Goal: Task Accomplishment & Management: Use online tool/utility

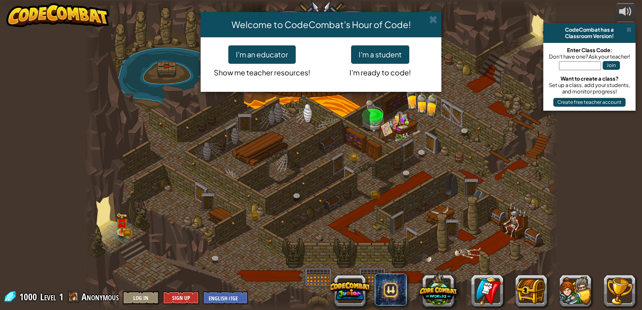
click at [342, 291] on div "Welcome to CodeCombat's Hour of Code! I'm an educator Show me teacher resources…" at bounding box center [321, 155] width 642 height 310
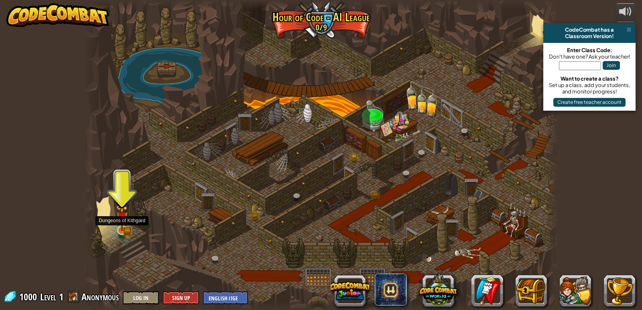
click at [120, 221] on img at bounding box center [121, 218] width 7 height 7
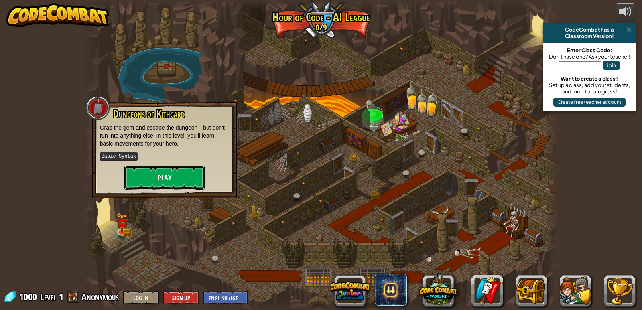
click at [165, 179] on button "Play" at bounding box center [164, 178] width 80 height 24
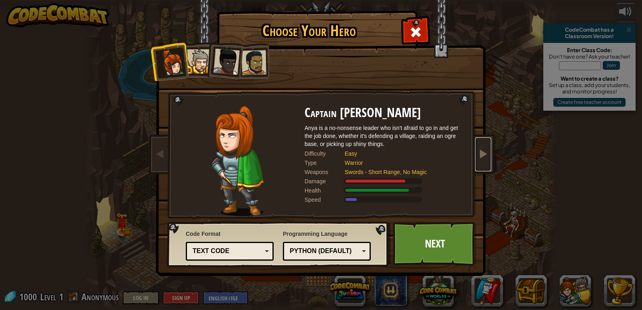
click at [483, 154] on span at bounding box center [483, 154] width 10 height 10
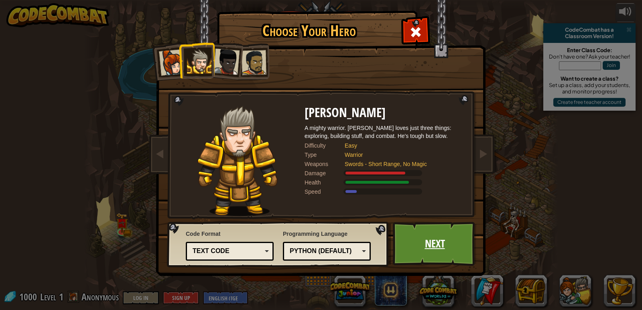
click at [449, 233] on link "Next" at bounding box center [435, 244] width 84 height 44
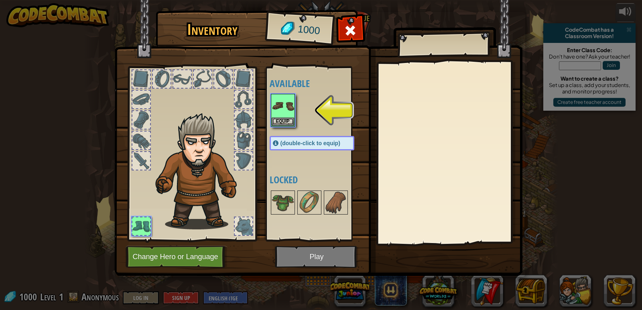
click at [242, 137] on div at bounding box center [244, 141] width 18 height 18
click at [206, 255] on button "Change Hero or Language" at bounding box center [177, 257] width 102 height 22
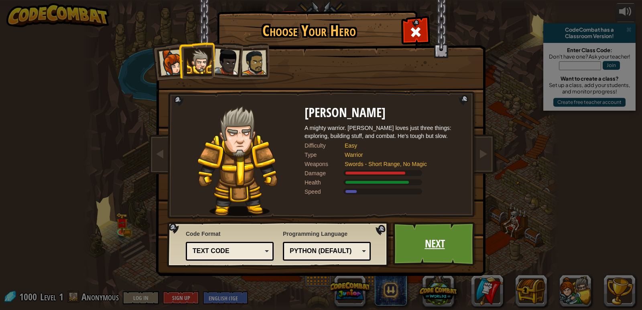
click at [425, 246] on link "Next" at bounding box center [435, 244] width 84 height 44
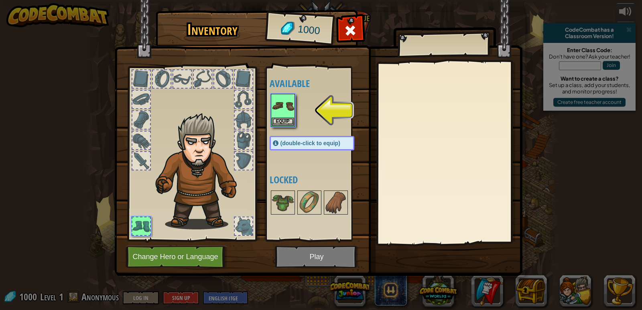
click at [338, 257] on img at bounding box center [318, 130] width 408 height 291
click at [282, 113] on img at bounding box center [283, 106] width 22 height 22
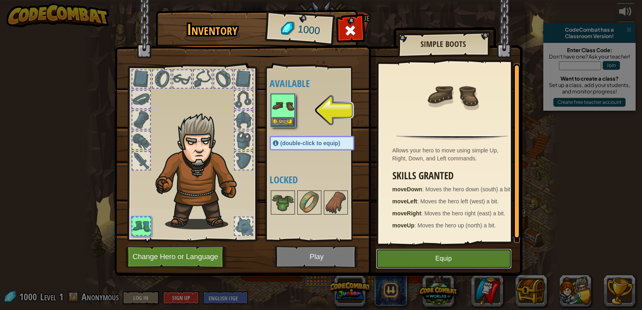
click at [420, 257] on button "Equip" at bounding box center [444, 259] width 136 height 20
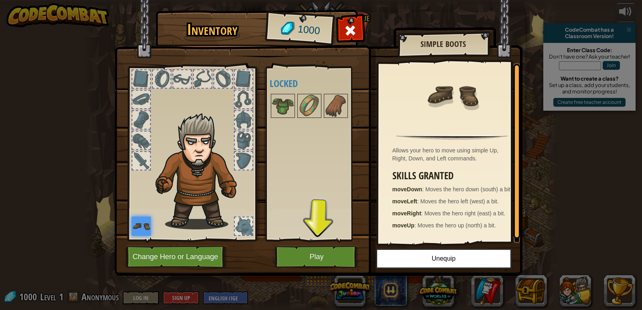
click at [316, 243] on img at bounding box center [318, 130] width 408 height 291
click at [314, 255] on button "Play" at bounding box center [317, 257] width 84 height 22
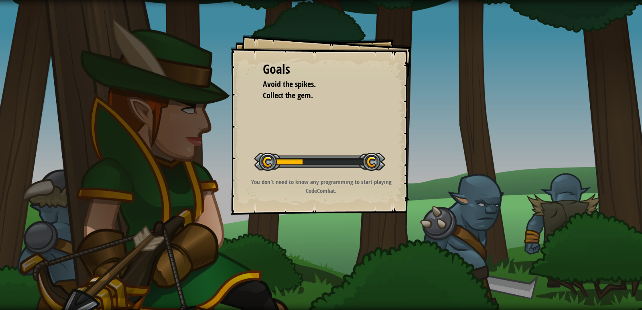
click at [284, 160] on div at bounding box center [319, 162] width 130 height 18
click at [285, 158] on div at bounding box center [319, 162] width 130 height 18
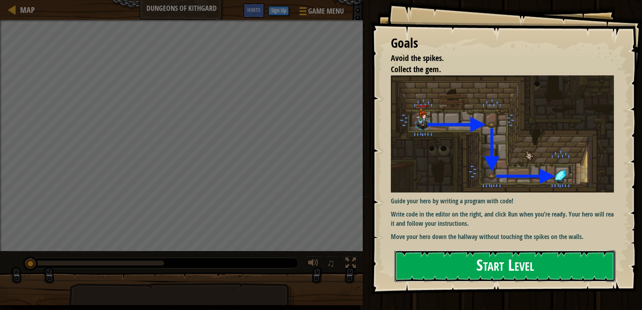
click at [446, 272] on button "Start Level" at bounding box center [504, 266] width 221 height 32
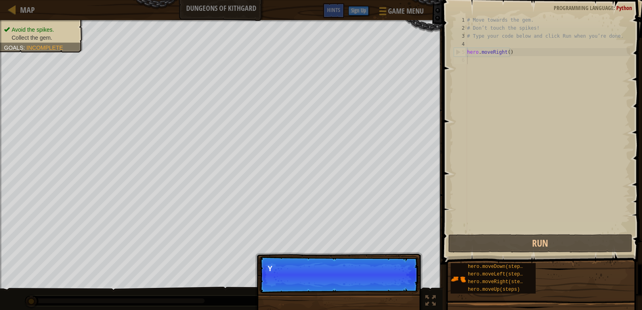
click at [395, 277] on p "Skip (esc) Continue Y" at bounding box center [338, 274] width 159 height 37
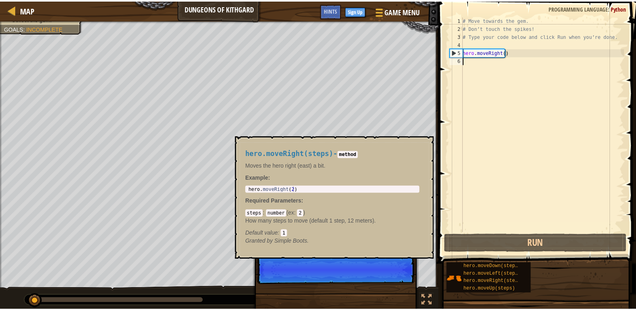
scroll to position [4, 0]
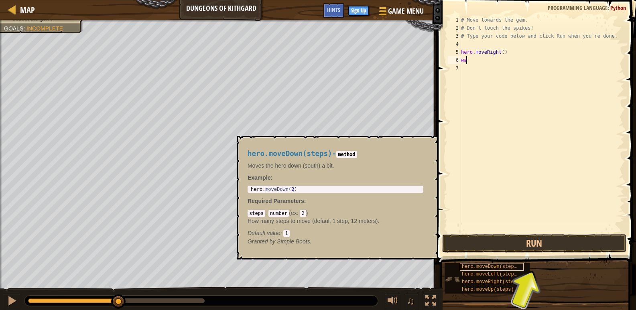
type textarea "waw"
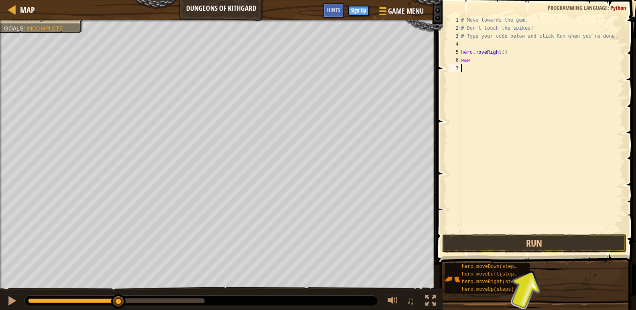
click at [487, 71] on div "# Move towards the gem. # Don’t touch the spikes! # Type your code below and cl…" at bounding box center [541, 132] width 165 height 233
click at [474, 61] on div "# Move towards the gem. # Don’t touch the spikes! # Type your code below and cl…" at bounding box center [541, 132] width 165 height 233
type textarea "w"
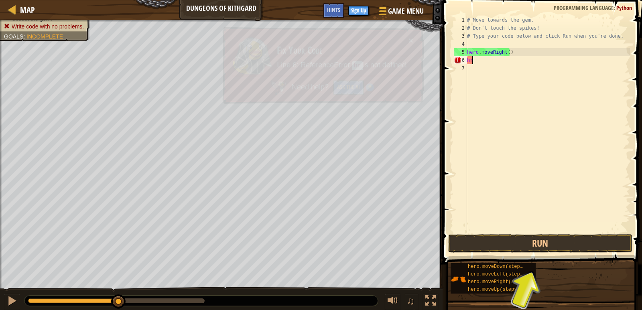
type textarea "h"
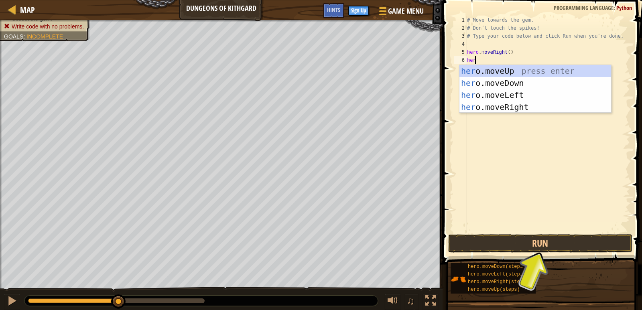
type textarea "hero"
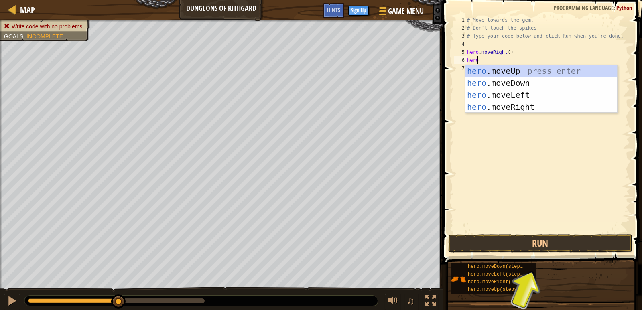
scroll to position [4, 0]
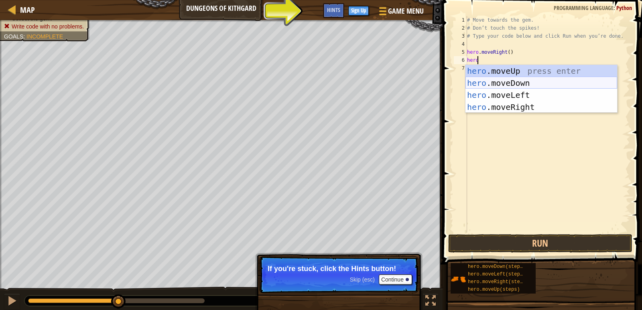
click at [492, 80] on div "hero .moveUp press enter hero .moveDown press enter hero .moveLeft press enter …" at bounding box center [541, 101] width 152 height 72
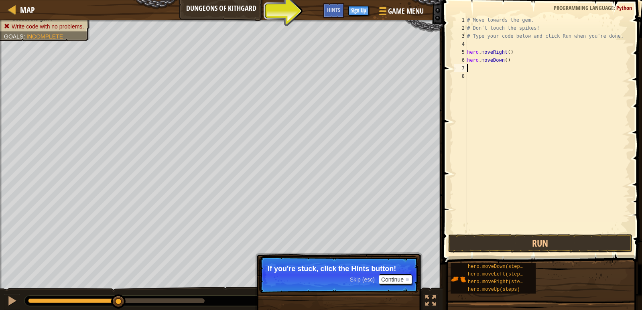
scroll to position [4, 0]
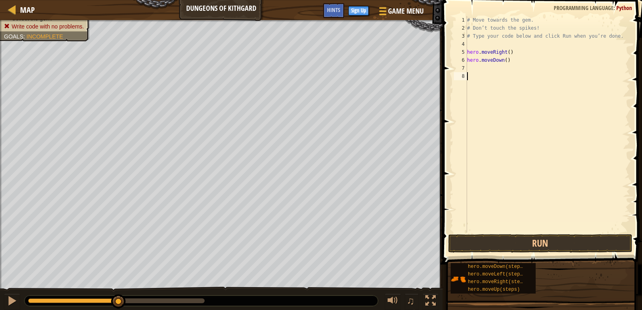
click at [465, 76] on div "8" at bounding box center [460, 76] width 13 height 8
click at [470, 67] on div "# Move towards the gem. # Don’t touch the spikes! # Type your code below and cl…" at bounding box center [547, 132] width 165 height 233
type textarea "h"
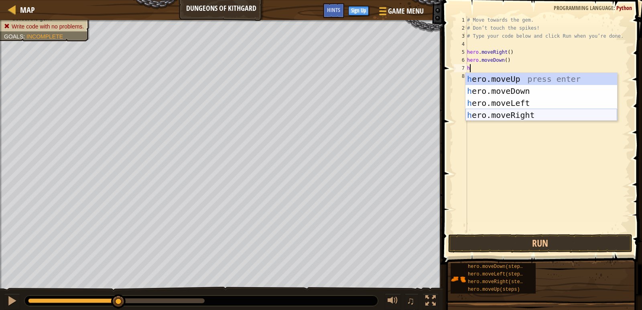
click at [503, 111] on div "h ero.moveUp press enter h ero.moveDown press enter h ero.moveLeft press enter …" at bounding box center [541, 109] width 152 height 72
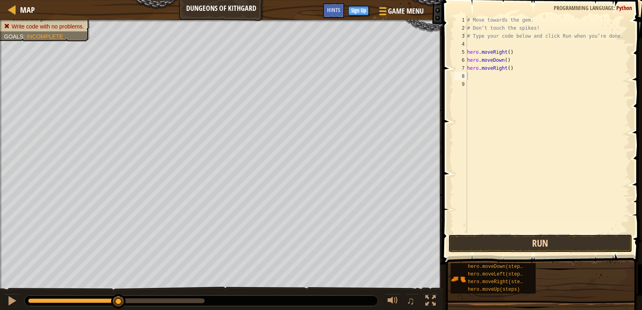
click at [534, 242] on button "Run" at bounding box center [540, 243] width 184 height 18
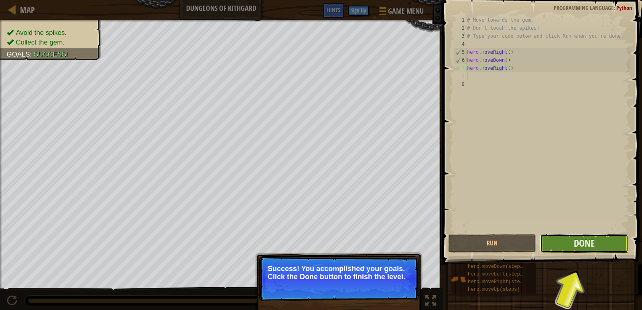
click at [577, 236] on button "Done" at bounding box center [584, 243] width 88 height 18
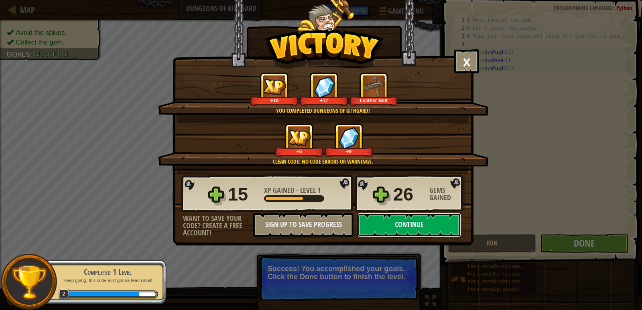
click at [402, 222] on button "Continue" at bounding box center [409, 225] width 104 height 24
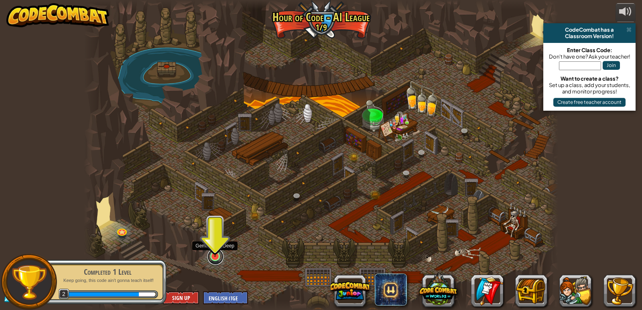
click at [215, 262] on link at bounding box center [215, 257] width 16 height 16
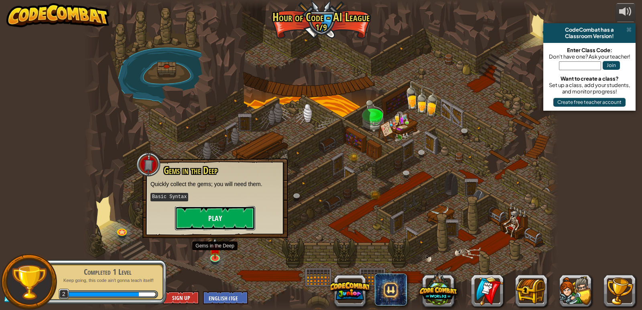
click at [215, 227] on button "Play" at bounding box center [215, 218] width 80 height 24
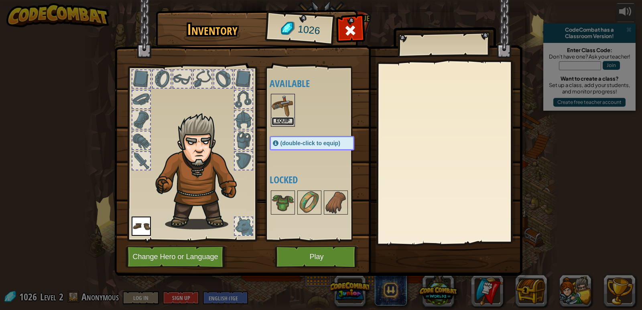
click at [287, 117] on button "Equip" at bounding box center [283, 121] width 22 height 8
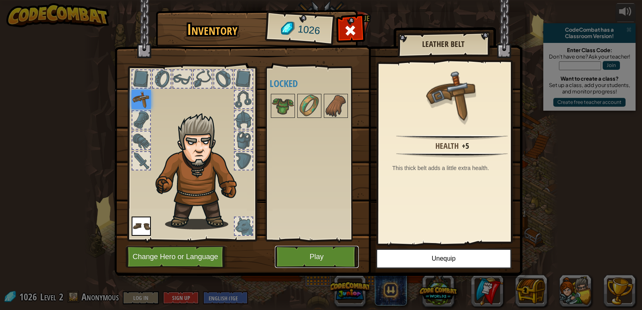
click at [329, 253] on button "Play" at bounding box center [317, 257] width 84 height 22
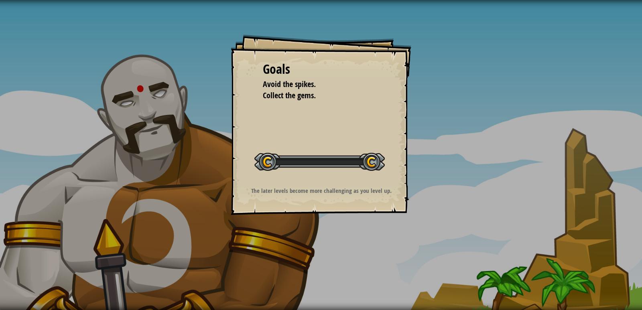
click at [279, 102] on div "Goals Avoid the spikes. Collect the gems. Start Level Error loading from server…" at bounding box center [321, 125] width 181 height 181
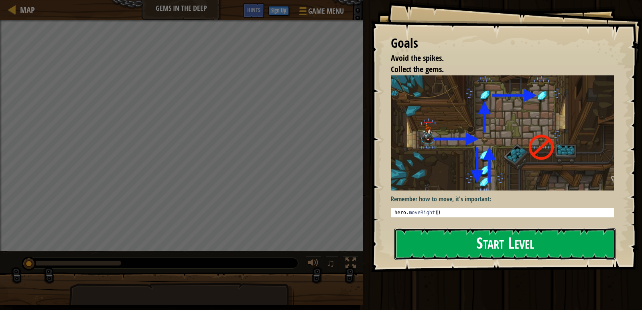
click at [464, 253] on button "Start Level" at bounding box center [504, 244] width 221 height 32
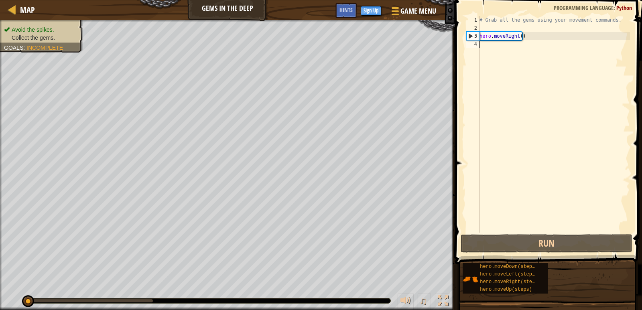
type textarea "h"
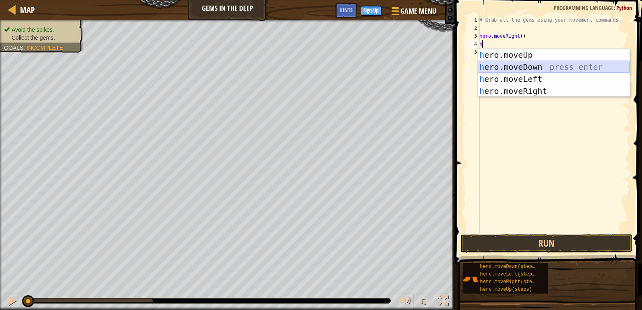
click at [528, 65] on div "h ero.moveUp press enter h ero.moveDown press enter h ero.moveLeft press enter …" at bounding box center [554, 85] width 152 height 72
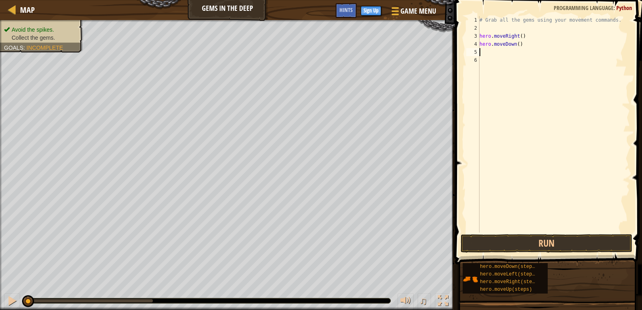
type textarea "h"
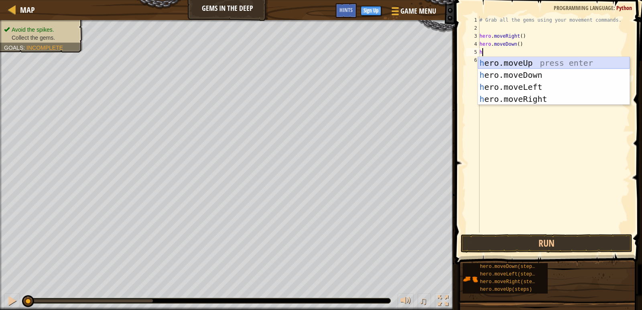
click at [524, 63] on div "h ero.moveUp press enter h ero.moveDown press enter h ero.moveLeft press enter …" at bounding box center [554, 93] width 152 height 72
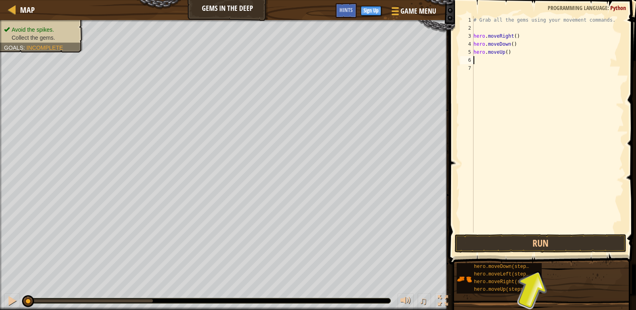
click at [483, 61] on div "# Grab all the gems using your movement commands. hero . moveRight ( ) hero . m…" at bounding box center [548, 132] width 152 height 233
type textarea "h"
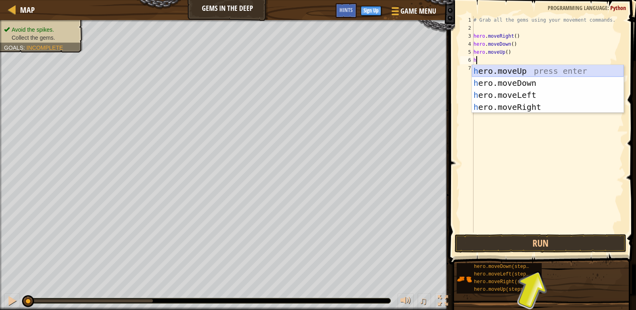
click at [506, 68] on div "h ero.moveUp press enter h ero.moveDown press enter h ero.moveLeft press enter …" at bounding box center [548, 101] width 152 height 72
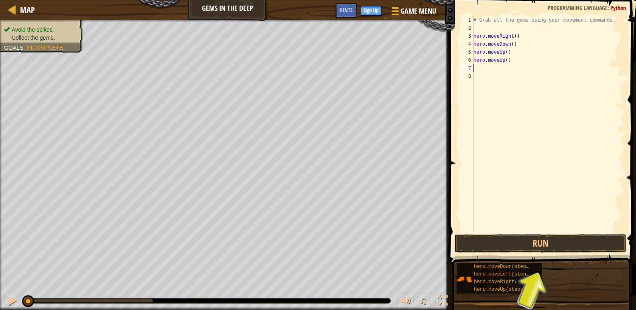
type textarea "h"
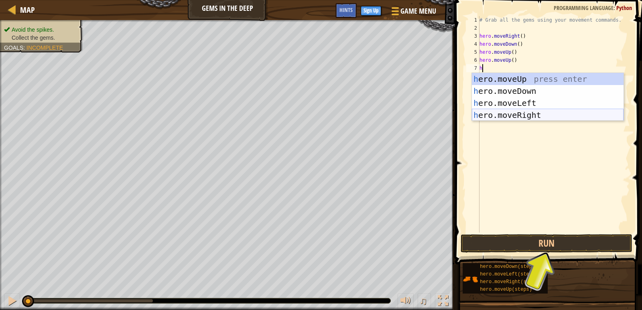
click at [518, 114] on div "h ero.moveUp press enter h ero.moveDown press enter h ero.moveLeft press enter …" at bounding box center [548, 109] width 152 height 72
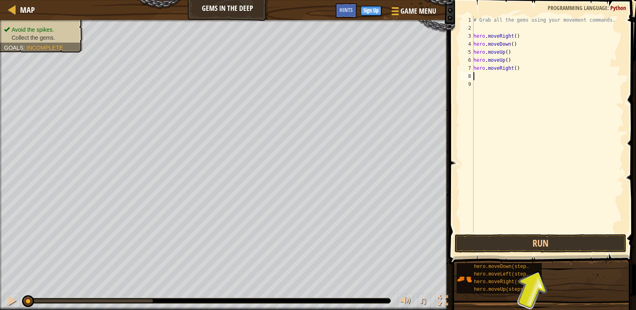
type textarea "h"
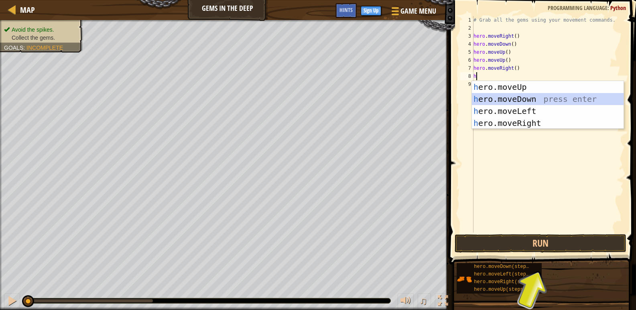
click at [513, 94] on div "h ero.moveUp press enter h ero.moveDown press enter h ero.moveLeft press enter …" at bounding box center [548, 117] width 152 height 72
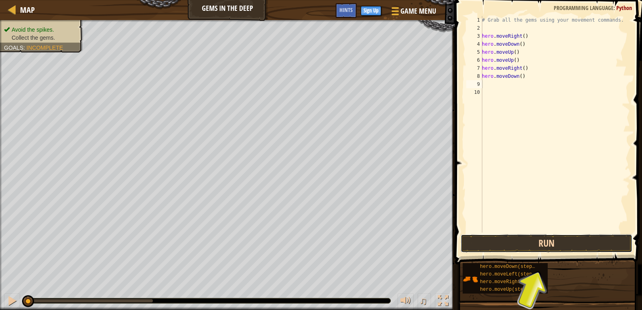
click at [519, 250] on button "Run" at bounding box center [547, 243] width 172 height 18
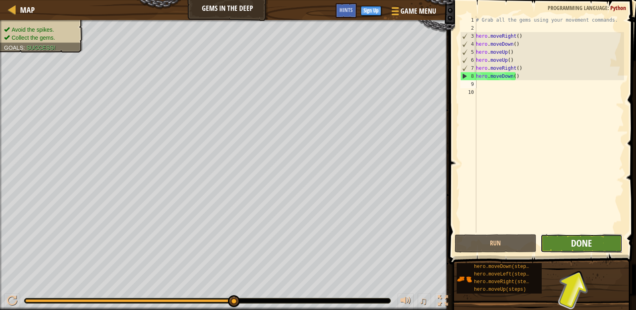
click at [579, 245] on span "Done" at bounding box center [581, 243] width 21 height 13
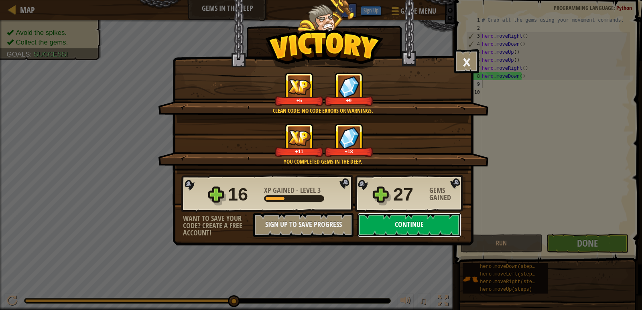
click at [440, 229] on button "Continue" at bounding box center [409, 225] width 104 height 24
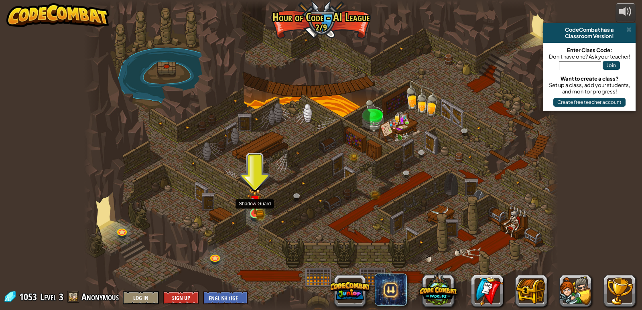
click at [258, 205] on img at bounding box center [254, 201] width 7 height 7
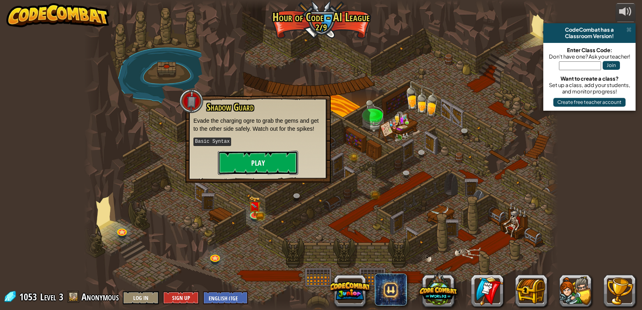
click at [264, 162] on button "Play" at bounding box center [258, 163] width 80 height 24
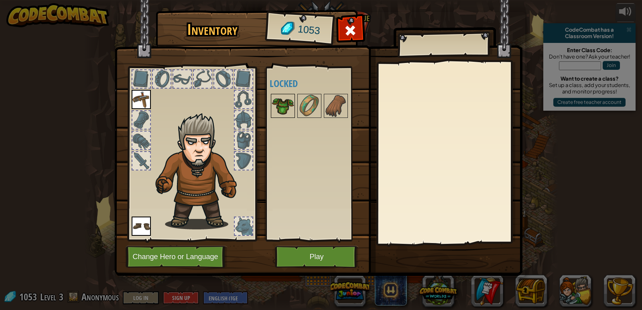
click at [288, 106] on img at bounding box center [283, 106] width 22 height 22
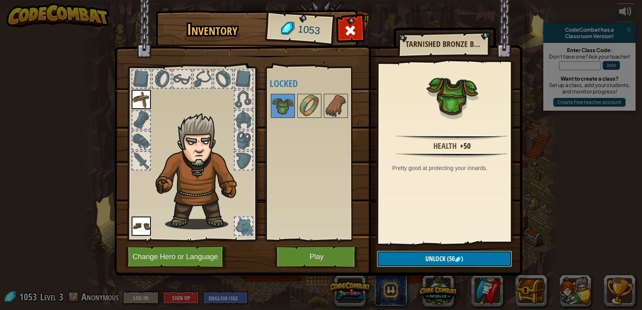
click at [433, 253] on button "Unlock (50 )" at bounding box center [444, 259] width 135 height 16
click at [439, 260] on button "Confirm" at bounding box center [444, 259] width 135 height 16
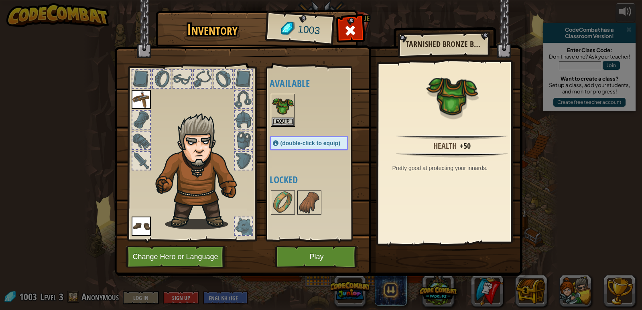
click at [283, 128] on div "Available Equip Equip Equip (double-click to equip) Locked" at bounding box center [317, 153] width 95 height 167
click at [285, 125] on button "Equip" at bounding box center [283, 122] width 22 height 8
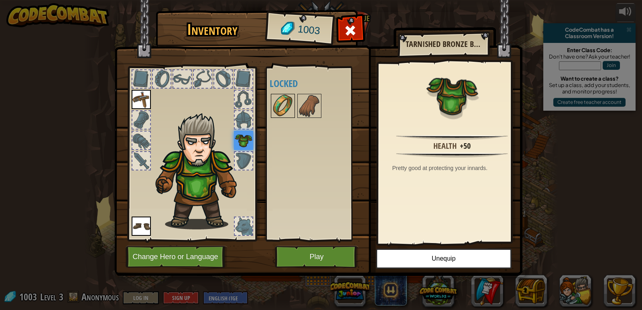
click at [276, 107] on img at bounding box center [283, 106] width 22 height 22
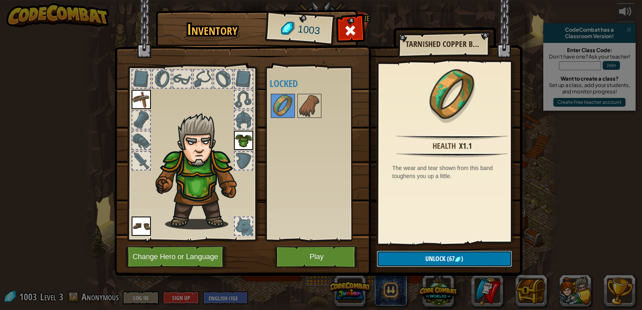
click at [443, 255] on span "Unlock" at bounding box center [435, 258] width 20 height 9
click at [441, 257] on button "Confirm" at bounding box center [444, 259] width 135 height 16
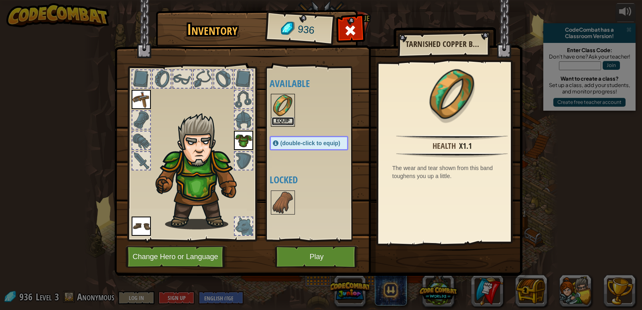
click at [283, 120] on button "Equip" at bounding box center [283, 121] width 22 height 8
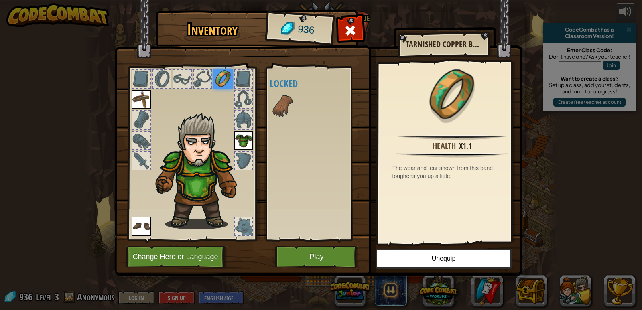
click at [244, 226] on div at bounding box center [244, 226] width 18 height 18
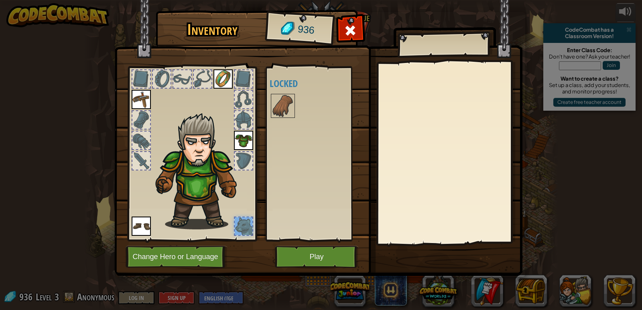
click at [255, 217] on div at bounding box center [192, 151] width 132 height 181
click at [288, 110] on img at bounding box center [283, 106] width 22 height 22
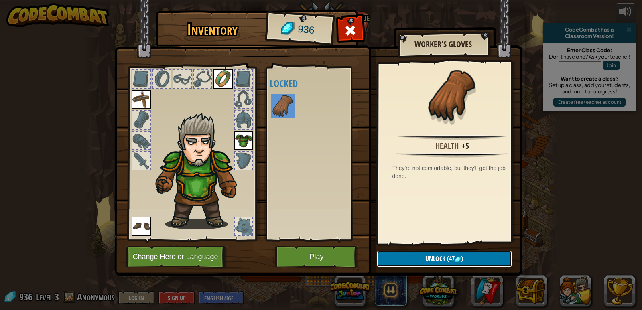
click at [410, 257] on button "Unlock (47 )" at bounding box center [444, 259] width 135 height 16
drag, startPoint x: 433, startPoint y: 259, endPoint x: 412, endPoint y: 254, distance: 21.6
click at [432, 259] on button "Confirm" at bounding box center [444, 259] width 135 height 16
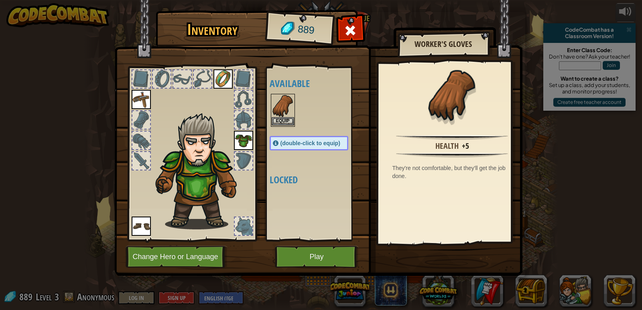
click at [283, 112] on img at bounding box center [283, 106] width 22 height 22
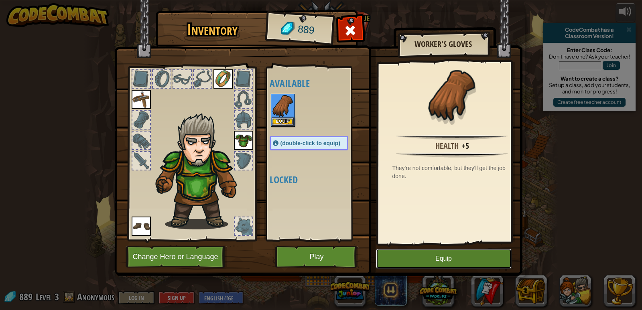
click at [418, 255] on button "Equip" at bounding box center [444, 259] width 136 height 20
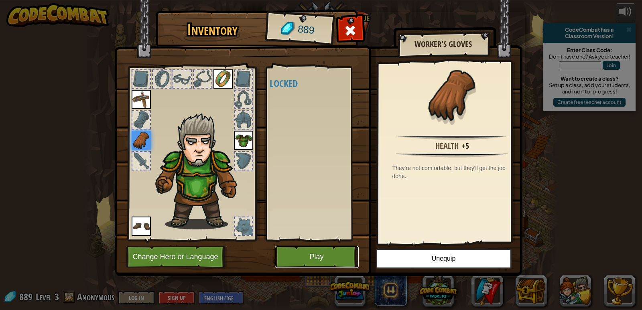
click at [321, 252] on button "Play" at bounding box center [317, 257] width 84 height 22
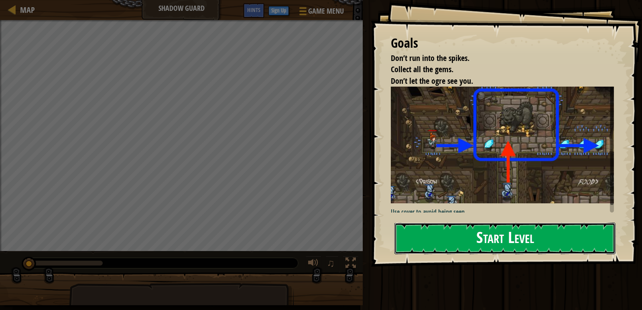
click at [508, 233] on button "Start Level" at bounding box center [504, 239] width 221 height 32
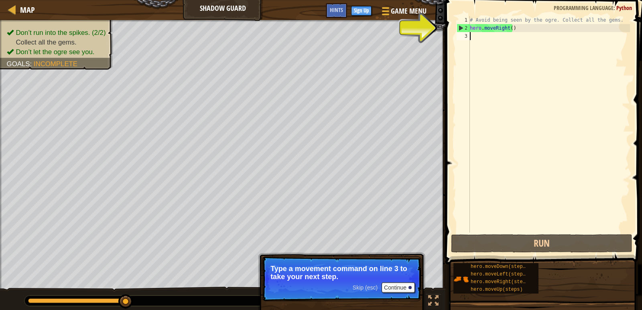
type textarea "h"
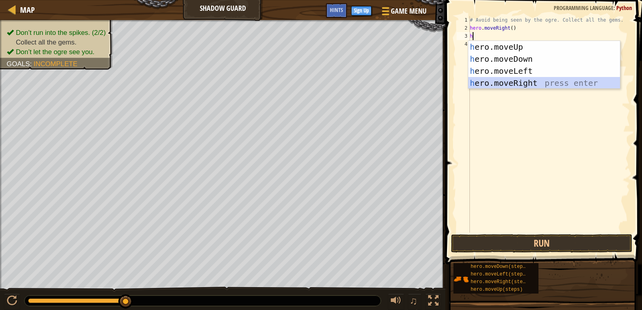
click at [513, 83] on div "h ero.moveUp press enter h ero.moveDown press enter h ero.moveLeft press enter …" at bounding box center [544, 77] width 152 height 72
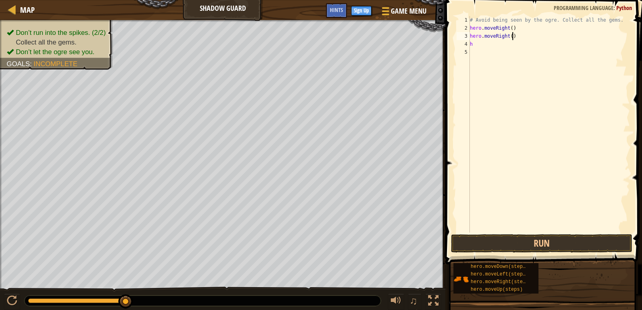
click at [514, 37] on div "# Avoid being seen by the ogre. Collect all the gems. hero . moveRight ( ) hero…" at bounding box center [549, 132] width 162 height 233
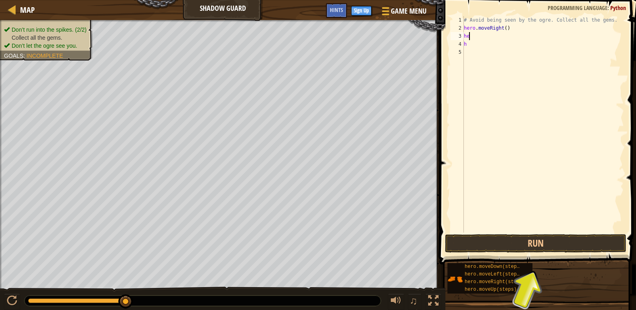
type textarea "h"
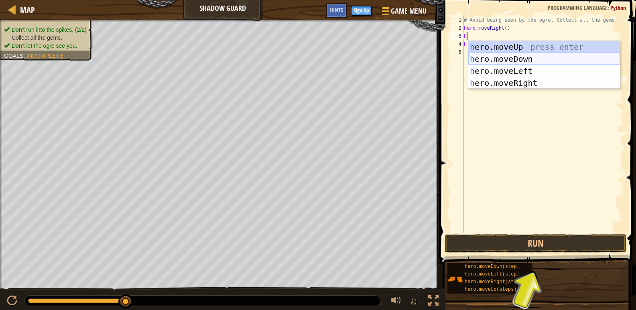
click at [503, 56] on div "h ero.moveUp press enter h ero.moveDown press enter h ero.moveLeft press enter …" at bounding box center [544, 77] width 152 height 72
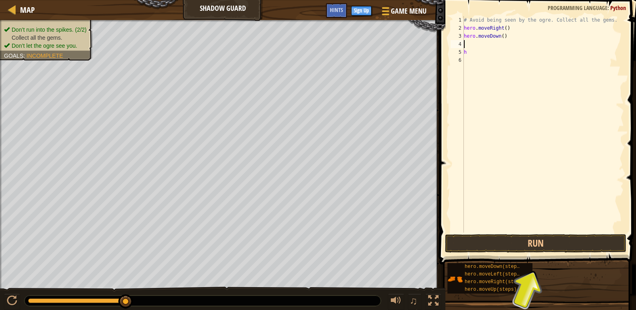
type textarea "h"
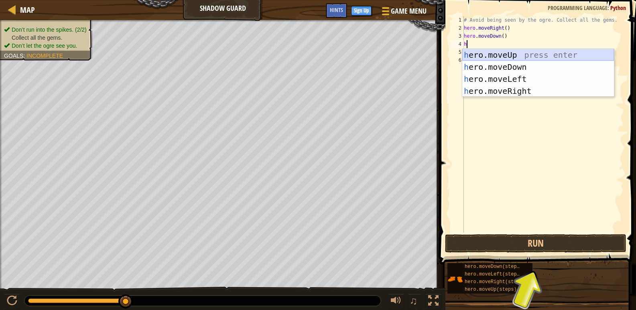
click at [490, 55] on div "h ero.moveUp press enter h ero.moveDown press enter h ero.moveLeft press enter …" at bounding box center [538, 85] width 152 height 72
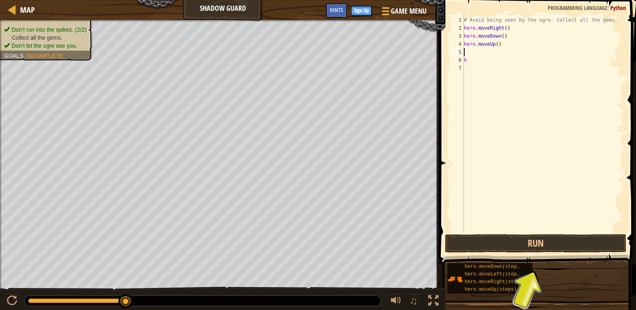
type textarea "h"
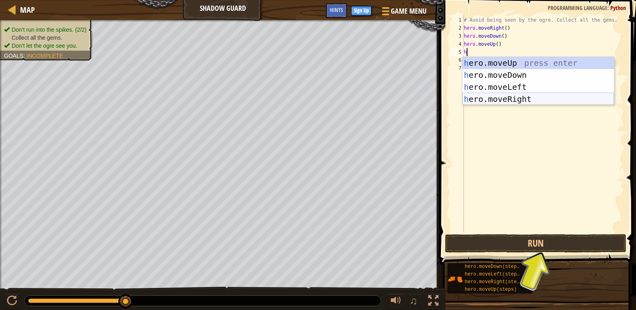
click at [492, 97] on div "h ero.moveUp press enter h ero.moveDown press enter h ero.moveLeft press enter …" at bounding box center [538, 93] width 152 height 72
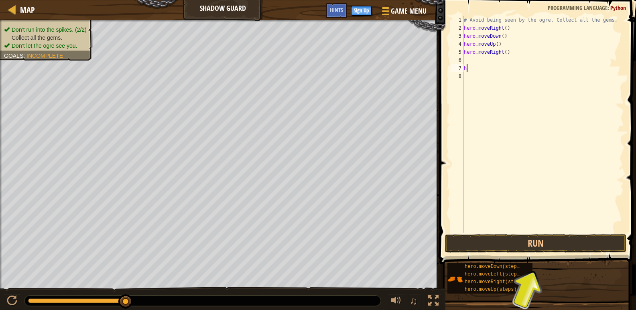
click at [473, 67] on div "# Avoid being seen by the ogre. Collect all the gems. hero . moveRight ( ) hero…" at bounding box center [543, 132] width 162 height 233
type textarea "h"
click at [506, 246] on button "Run" at bounding box center [535, 243] width 181 height 18
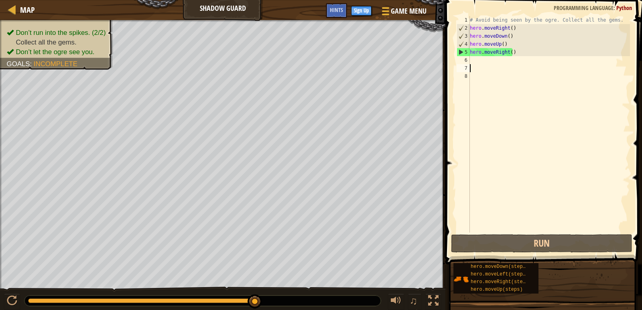
click at [512, 38] on div "# Avoid being seen by the ogre. Collect all the gems. hero . moveRight ( ) hero…" at bounding box center [549, 132] width 162 height 233
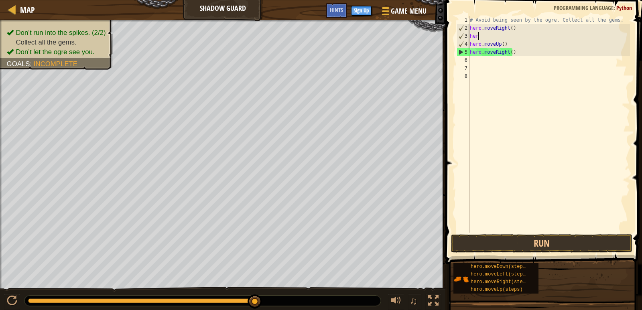
type textarea "h"
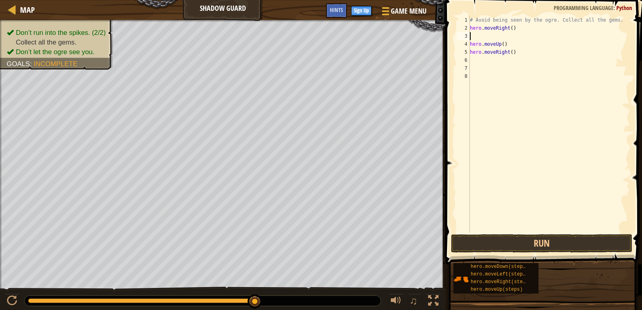
type textarea "h"
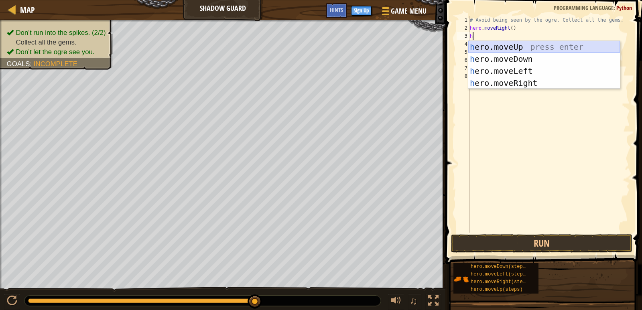
click at [512, 47] on div "h ero.moveUp press enter h ero.moveDown press enter h ero.moveLeft press enter …" at bounding box center [544, 77] width 152 height 72
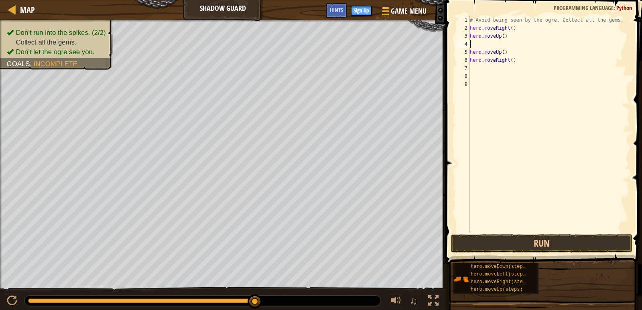
click at [507, 55] on div "# Avoid being seen by the ogre. Collect all the gems. hero . moveRight ( ) hero…" at bounding box center [549, 132] width 162 height 233
type textarea "h"
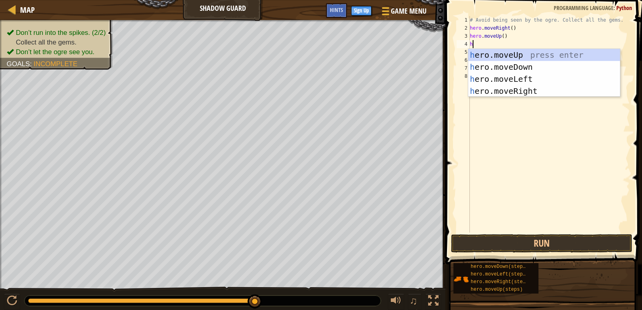
type textarea "h"
click at [512, 87] on div "h ero.moveUp press enter h ero.moveDown press enter h ero.moveLeft press enter …" at bounding box center [544, 85] width 152 height 72
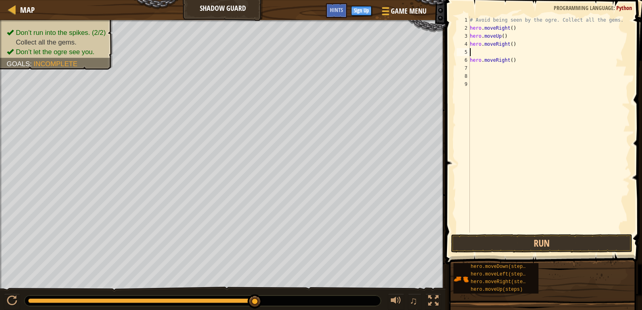
type textarea "h"
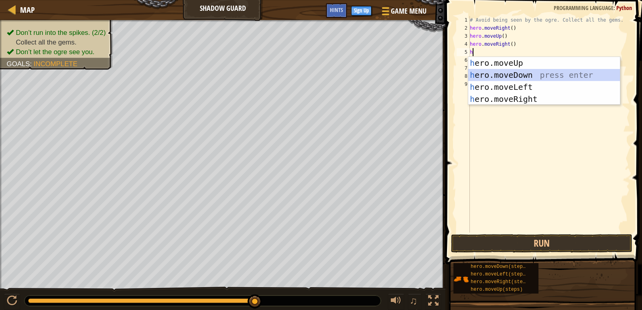
click at [509, 73] on div "h ero.moveUp press enter h ero.moveDown press enter h ero.moveLeft press enter …" at bounding box center [544, 93] width 152 height 72
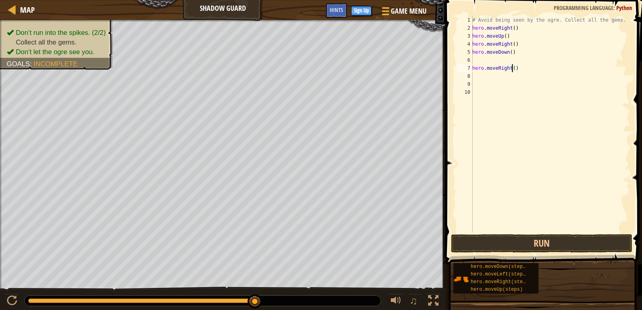
click at [512, 68] on div "# Avoid being seen by the ogre. Collect all the gems. hero . moveRight ( ) hero…" at bounding box center [550, 132] width 159 height 233
click at [515, 69] on div "# Avoid being seen by the ogre. Collect all the gems. hero . moveRight ( ) hero…" at bounding box center [550, 132] width 159 height 233
type textarea "h"
click at [480, 60] on div "# Avoid being seen by the ogre. Collect all the gems. hero . moveRight ( ) hero…" at bounding box center [550, 132] width 159 height 233
type textarea "h"
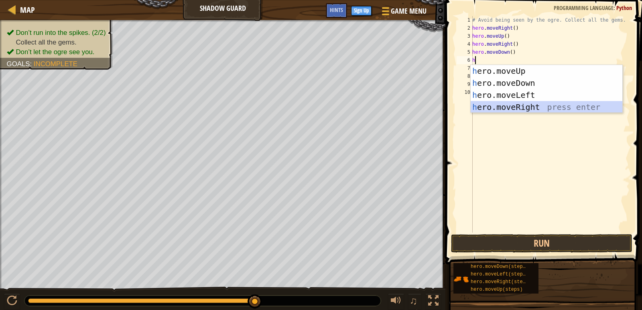
drag, startPoint x: 516, startPoint y: 104, endPoint x: 522, endPoint y: 122, distance: 19.0
click at [517, 104] on div "h ero.moveUp press enter h ero.moveDown press enter h ero.moveLeft press enter …" at bounding box center [547, 101] width 152 height 72
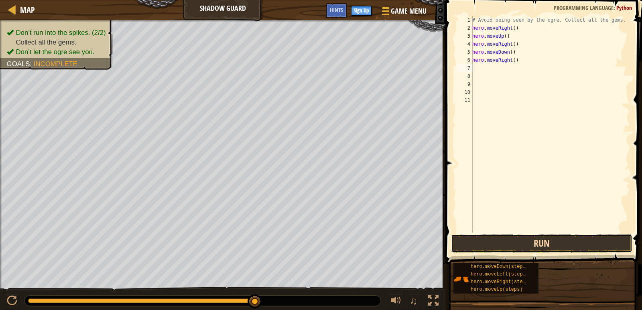
click at [543, 240] on button "Run" at bounding box center [541, 243] width 181 height 18
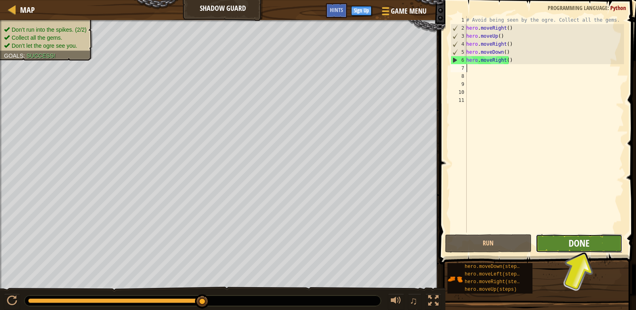
click at [579, 248] on span "Done" at bounding box center [579, 243] width 21 height 13
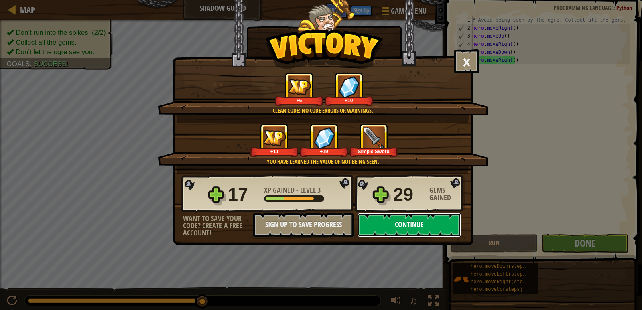
click at [422, 223] on button "Continue" at bounding box center [409, 225] width 104 height 24
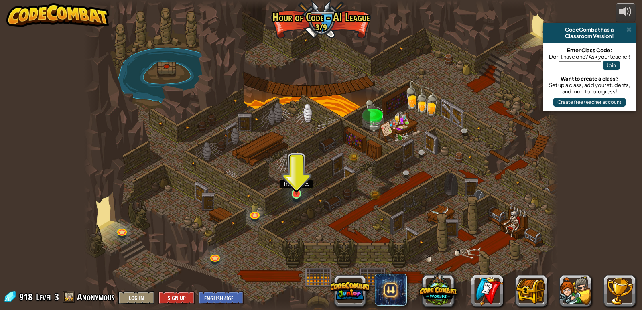
click at [297, 189] on img at bounding box center [296, 181] width 12 height 28
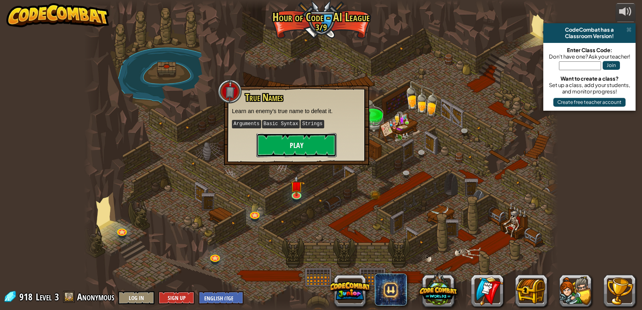
click at [298, 155] on button "Play" at bounding box center [296, 145] width 80 height 24
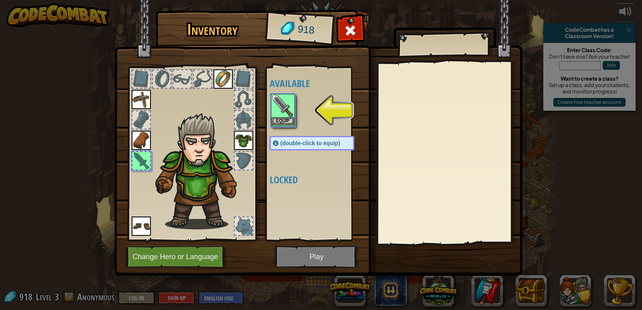
click at [283, 110] on img at bounding box center [283, 106] width 22 height 22
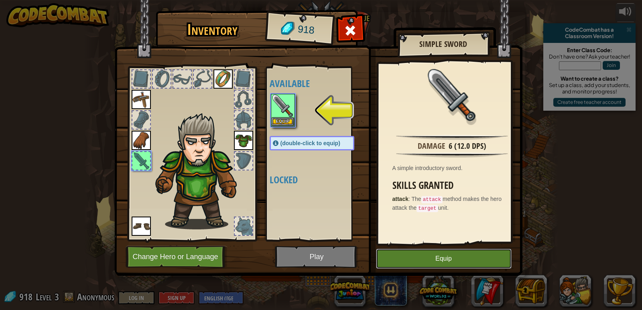
click at [418, 258] on button "Equip" at bounding box center [444, 259] width 136 height 20
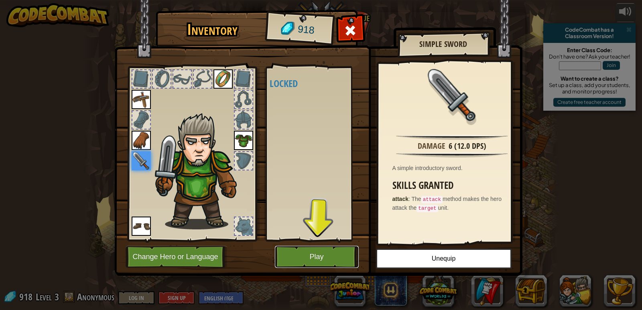
click at [324, 257] on button "Play" at bounding box center [317, 257] width 84 height 22
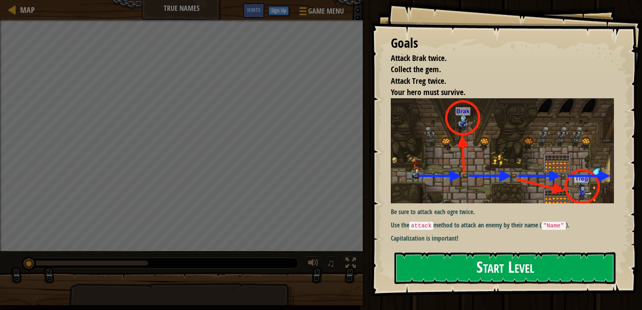
click at [501, 255] on button "Start Level" at bounding box center [504, 268] width 221 height 32
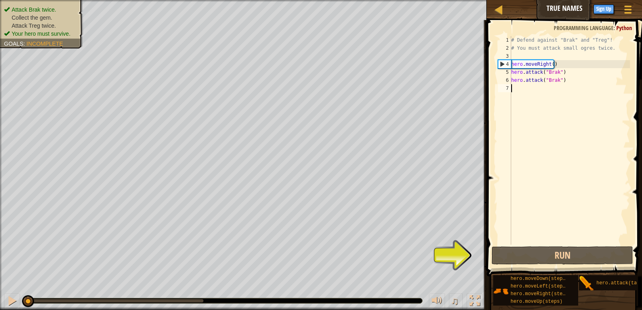
click at [561, 73] on div "# Defend against "Brak" and "Treg"! # You must attack small ogres twice. hero .…" at bounding box center [570, 148] width 120 height 225
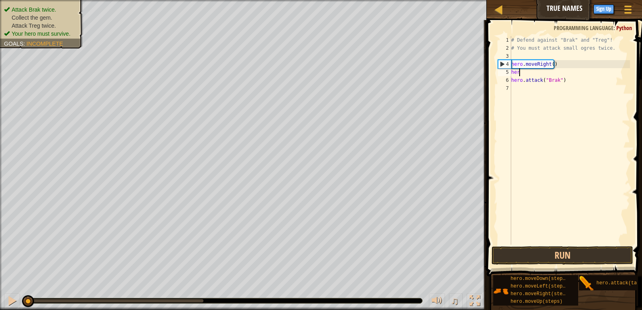
type textarea "h"
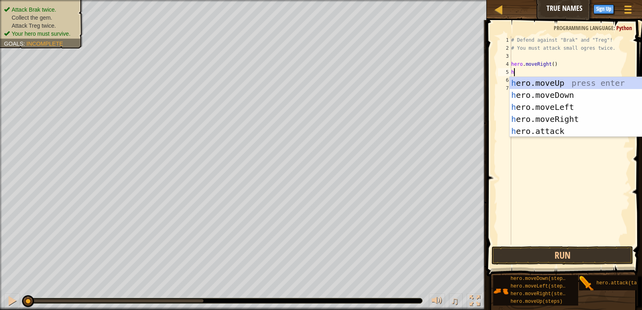
scroll to position [4, 0]
click at [551, 81] on div "h ero.moveUp press enter h ero.moveDown press enter h ero.moveLeft press enter …" at bounding box center [586, 119] width 152 height 84
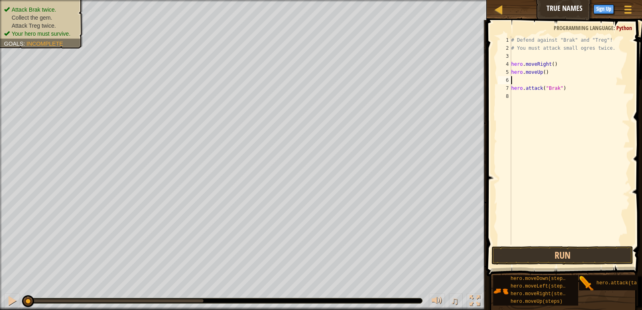
type textarea "h"
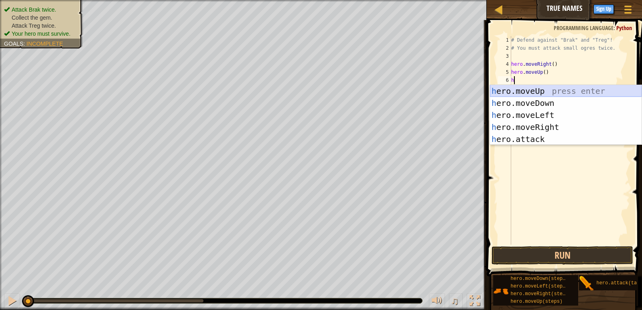
click at [531, 88] on div "h ero.moveUp press enter h ero.moveDown press enter h ero.moveLeft press enter …" at bounding box center [566, 127] width 152 height 84
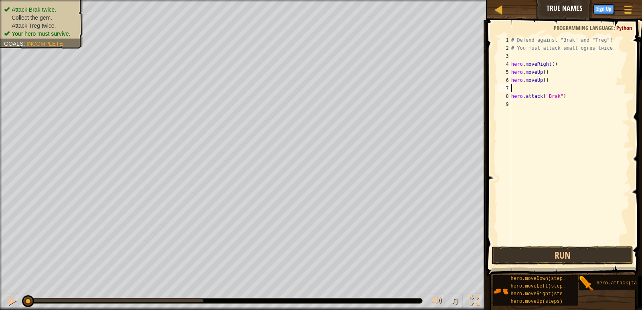
click at [563, 98] on div "# Defend against "Brak" and "Treg"! # You must attack small ogres twice. hero .…" at bounding box center [570, 148] width 120 height 225
type textarea "h"
click at [519, 91] on div "# Defend against "Brak" and "Treg"! # You must attack small ogres twice. hero .…" at bounding box center [570, 148] width 120 height 225
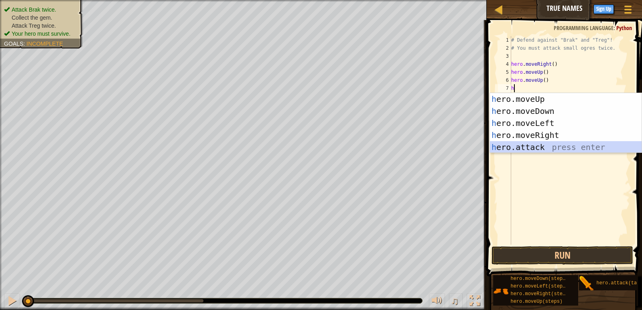
click at [534, 146] on div "h ero.moveUp press enter h ero.moveDown press enter h ero.moveLeft press enter …" at bounding box center [566, 135] width 152 height 84
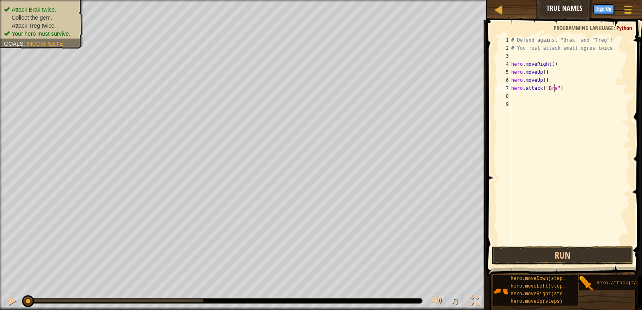
scroll to position [4, 4]
type textarea "hero.attack("Brak")"
click at [547, 256] on button "Run" at bounding box center [562, 255] width 141 height 18
